Goal: Use online tool/utility: Utilize a website feature to perform a specific function

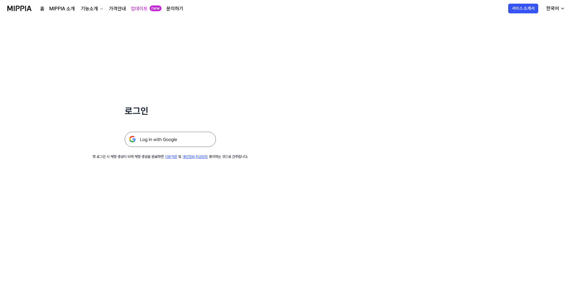
click at [193, 140] on img at bounding box center [170, 139] width 91 height 15
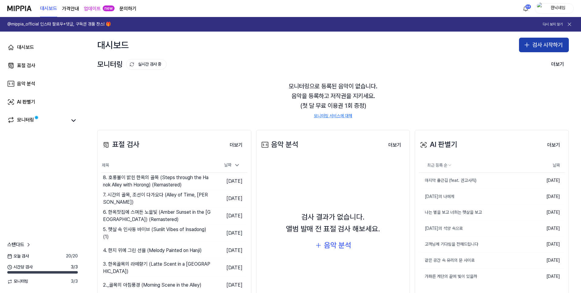
click at [538, 46] on button "검사 시작하기" at bounding box center [544, 45] width 50 height 15
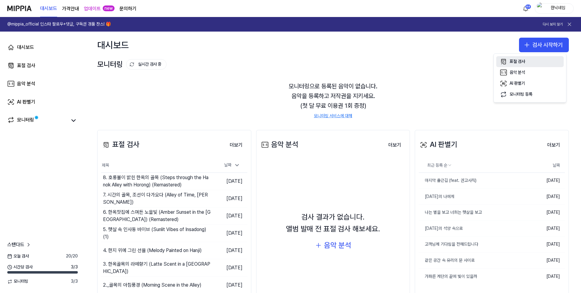
click at [510, 63] on div "표절 검사" at bounding box center [518, 62] width 16 height 6
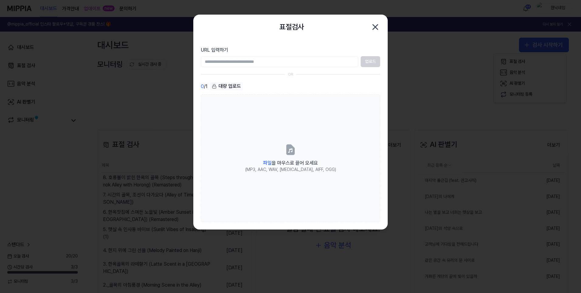
click at [315, 65] on input "URL 입력하기" at bounding box center [280, 61] width 158 height 11
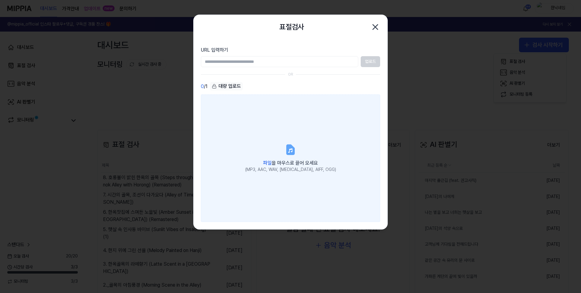
click at [290, 155] on icon at bounding box center [290, 149] width 7 height 9
click at [0, 0] on input "파일 을 마우스로 끌어 오세요 (MP3, AAC, WAV, [MEDICAL_DATA], AIFF, OGG)" at bounding box center [0, 0] width 0 height 0
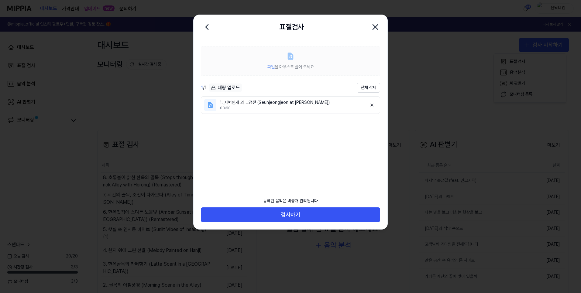
click at [280, 63] on div "파일 을 마우스로 끌어 오세요" at bounding box center [291, 66] width 47 height 7
click at [289, 65] on span "파일 을 마우스로 끌어 오세요" at bounding box center [291, 66] width 47 height 5
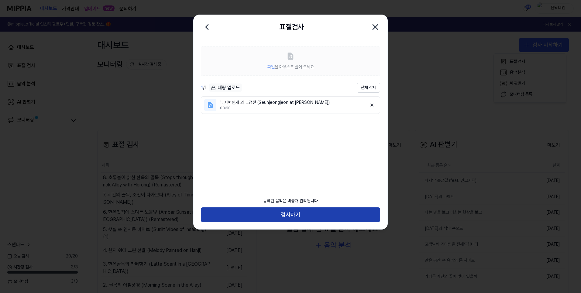
click at [285, 217] on button "검사하기" at bounding box center [290, 215] width 179 height 15
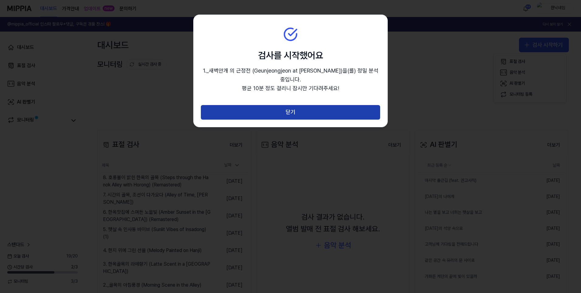
click at [291, 105] on button "닫기" at bounding box center [290, 112] width 179 height 15
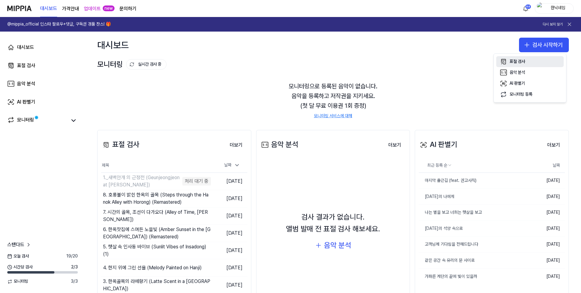
click at [525, 63] on div "표절 검사" at bounding box center [518, 62] width 16 height 6
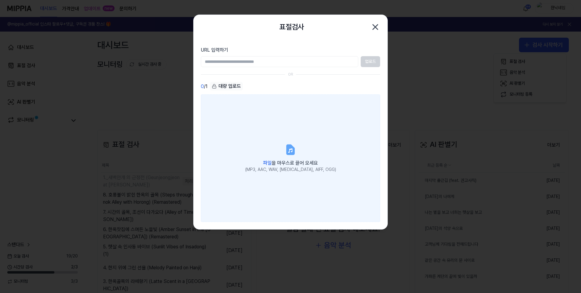
click at [257, 137] on label "파일 을 마우스로 끌어 오세요 (MP3, AAC, WAV, [MEDICAL_DATA], AIFF, OGG)" at bounding box center [290, 159] width 179 height 128
click at [0, 0] on input "파일 을 마우스로 끌어 오세요 (MP3, AAC, WAV, [MEDICAL_DATA], AIFF, OGG)" at bounding box center [0, 0] width 0 height 0
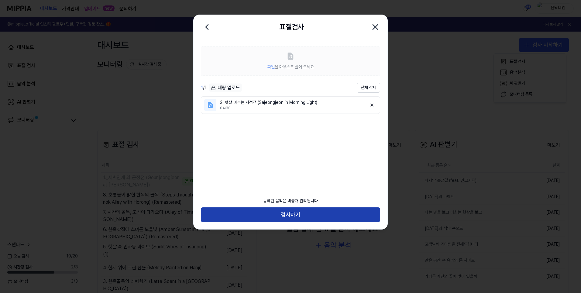
click at [331, 222] on button "검사하기" at bounding box center [290, 215] width 179 height 15
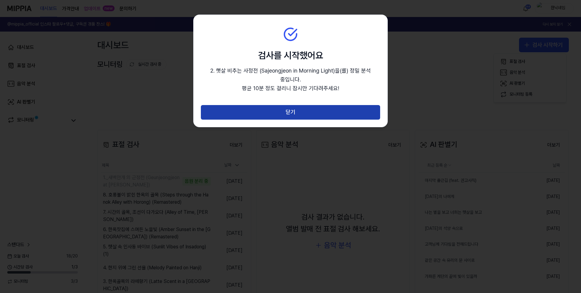
click at [331, 107] on button "닫기" at bounding box center [290, 112] width 179 height 15
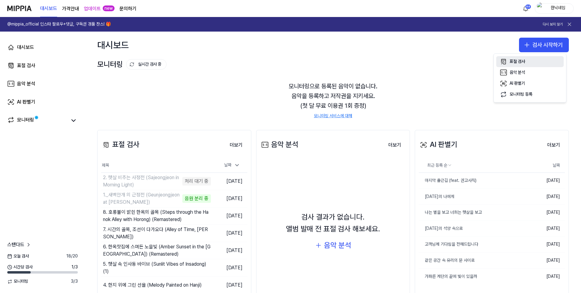
click at [521, 60] on div "표절 검사" at bounding box center [518, 62] width 16 height 6
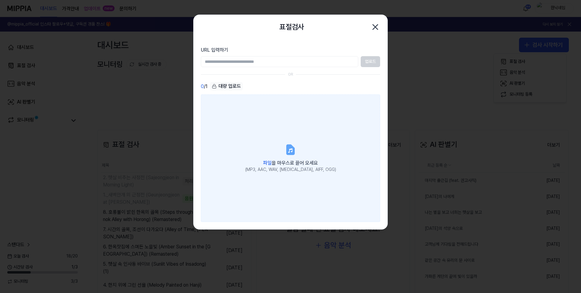
click at [300, 143] on label "파일 을 마우스로 끌어 오세요 (MP3, AAC, WAV, [MEDICAL_DATA], AIFF, OGG)" at bounding box center [290, 159] width 179 height 128
click at [0, 0] on input "파일 을 마우스로 끌어 오세요 (MP3, AAC, WAV, [MEDICAL_DATA], AIFF, OGG)" at bounding box center [0, 0] width 0 height 0
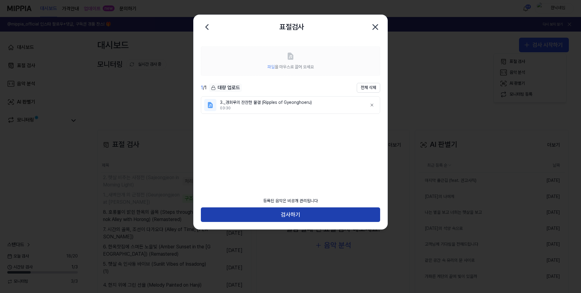
click at [311, 213] on button "검사하기" at bounding box center [290, 215] width 179 height 15
